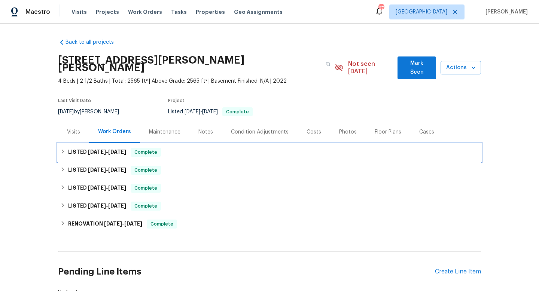
click at [190, 148] on div "LISTED 7/8/25 - 7/11/25 Complete" at bounding box center [269, 152] width 419 height 9
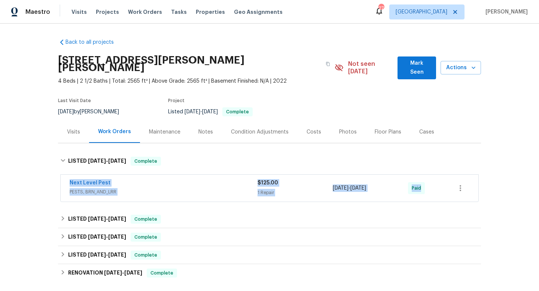
drag, startPoint x: 69, startPoint y: 173, endPoint x: 462, endPoint y: 178, distance: 393.0
click at [465, 178] on div "Next Level Pest PESTS, BRN_AND_LRR $125.00 1 Repair 7/8/2025 - 7/11/2025 Paid" at bounding box center [269, 188] width 423 height 31
copy div "Next Level Pest PESTS, BRN_AND_LRR $125.00 1 Repair 7/8/2025 - 7/11/2025 Paid L…"
click at [53, 157] on div "Back to all projects 1105 Rountree Ct, Celina, TX 75009 4 Beds | 2 1/2 Baths | …" at bounding box center [269, 158] width 539 height 268
drag, startPoint x: 62, startPoint y: 175, endPoint x: 229, endPoint y: 159, distance: 167.1
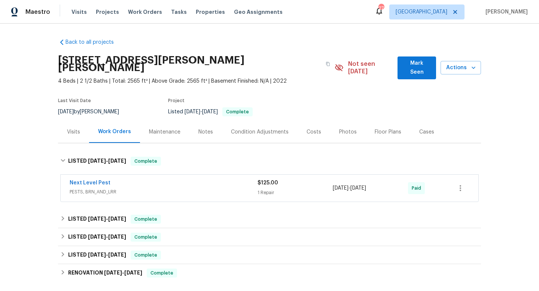
click at [272, 159] on div "LISTED 7/8/25 - 7/11/25 Complete Next Level Pest PESTS, BRN_AND_LRR $125.00 1 R…" at bounding box center [269, 176] width 423 height 55
click at [36, 157] on div "Back to all projects 1105 Rountree Ct, Celina, TX 75009 4 Beds | 2 1/2 Baths | …" at bounding box center [269, 158] width 539 height 268
drag, startPoint x: 126, startPoint y: 172, endPoint x: 71, endPoint y: 173, distance: 55.5
click at [71, 179] on div "Next Level Pest" at bounding box center [164, 183] width 188 height 9
copy link "Next Level Pest"
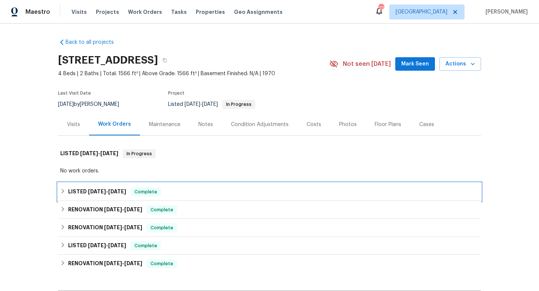
click at [100, 188] on h6 "LISTED 6/17/25 - 6/20/25" at bounding box center [97, 192] width 58 height 9
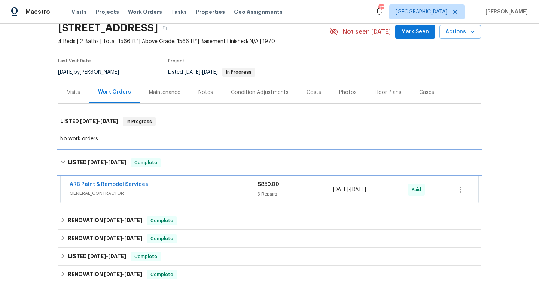
scroll to position [39, 0]
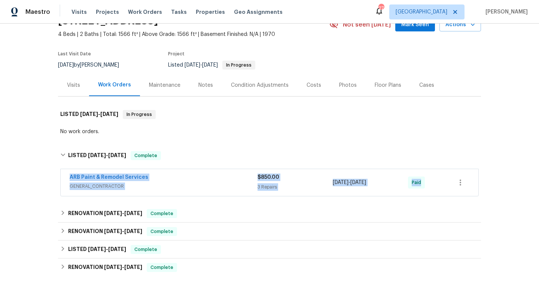
drag, startPoint x: 61, startPoint y: 175, endPoint x: 436, endPoint y: 181, distance: 374.7
click at [444, 181] on div "ARB Paint & Remodel Services GENERAL_CONTRACTOR $850.00 3 Repairs 6/17/2025 - 6…" at bounding box center [270, 182] width 418 height 27
copy div "ARB Paint & Remodel Services GENERAL_CONTRACTOR $850.00 3 Repairs 6/17/2025 - 6…"
click at [208, 184] on span "GENERAL_CONTRACTOR" at bounding box center [164, 186] width 188 height 7
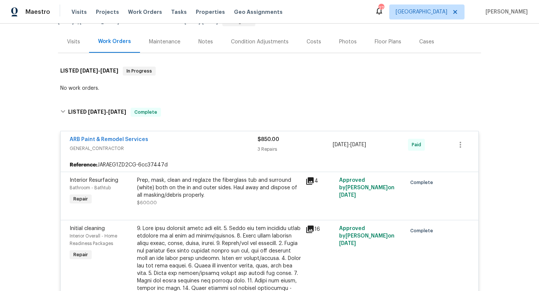
scroll to position [127, 0]
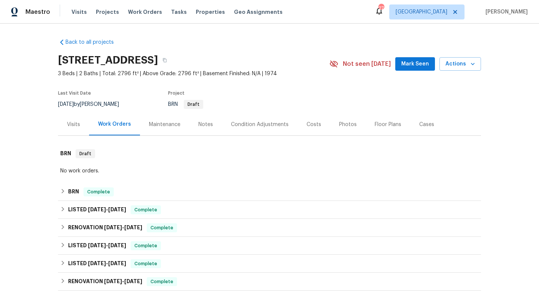
click at [84, 101] on div "8/11/2025 by Dan Baquero" at bounding box center [93, 104] width 70 height 9
copy div "8/11/2025 by Dan Baquero"
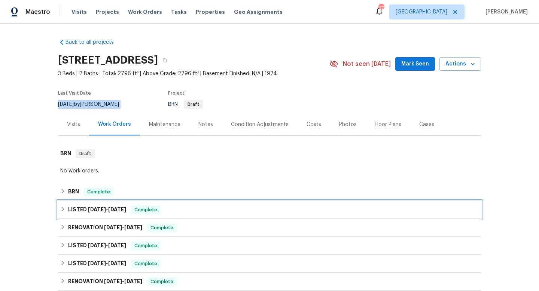
click at [94, 209] on span "6/25/25" at bounding box center [97, 209] width 18 height 5
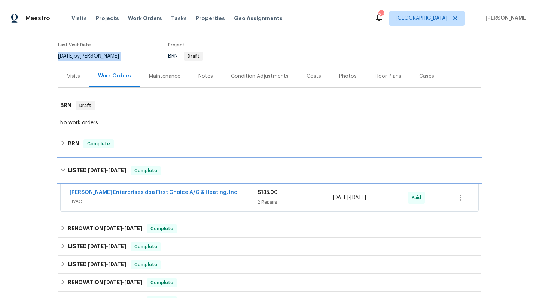
scroll to position [55, 0]
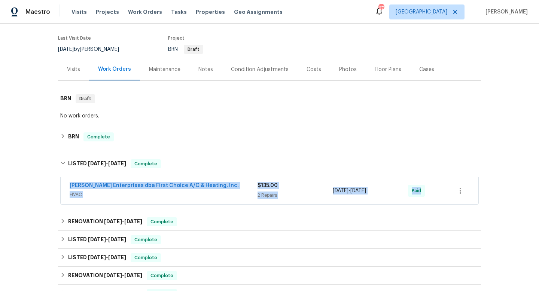
drag, startPoint x: 62, startPoint y: 181, endPoint x: 464, endPoint y: 202, distance: 402.5
click at [464, 202] on div "Nordman Enterprises dba First Choice A/C & Heating, Inc. HVAC $135.00 2 Repairs…" at bounding box center [270, 191] width 418 height 27
copy div "Nordman Enterprises dba First Choice A/C & Heating, Inc. HVAC $135.00 2 Repairs…"
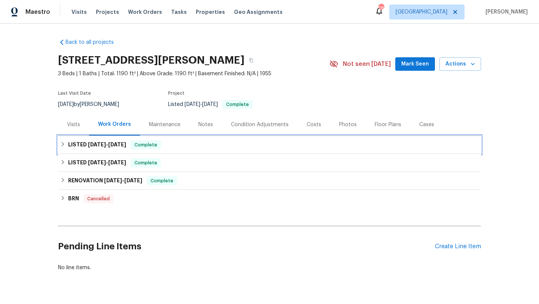
click at [118, 150] on div "LISTED [DATE] - [DATE] Complete" at bounding box center [269, 145] width 423 height 18
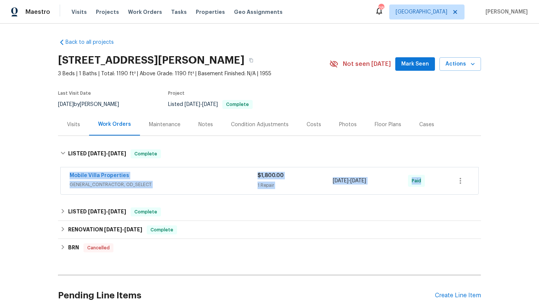
drag, startPoint x: 64, startPoint y: 176, endPoint x: 445, endPoint y: 178, distance: 381.4
click at [445, 178] on div "Mobile Villa Properties GENERAL_CONTRACTOR, OD_SELECT $1,800.00 1 Repair [DATE]…" at bounding box center [270, 180] width 418 height 27
copy div "Mobile Villa Properties GENERAL_CONTRACTOR, OD_SELECT $1,800.00 1 Repair [DATE]…"
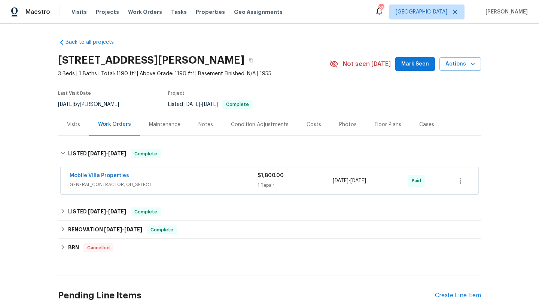
click at [108, 100] on div "[DATE] by [PERSON_NAME]" at bounding box center [93, 104] width 70 height 9
copy div "[DATE] by [PERSON_NAME]"
